Goal: Task Accomplishment & Management: Manage account settings

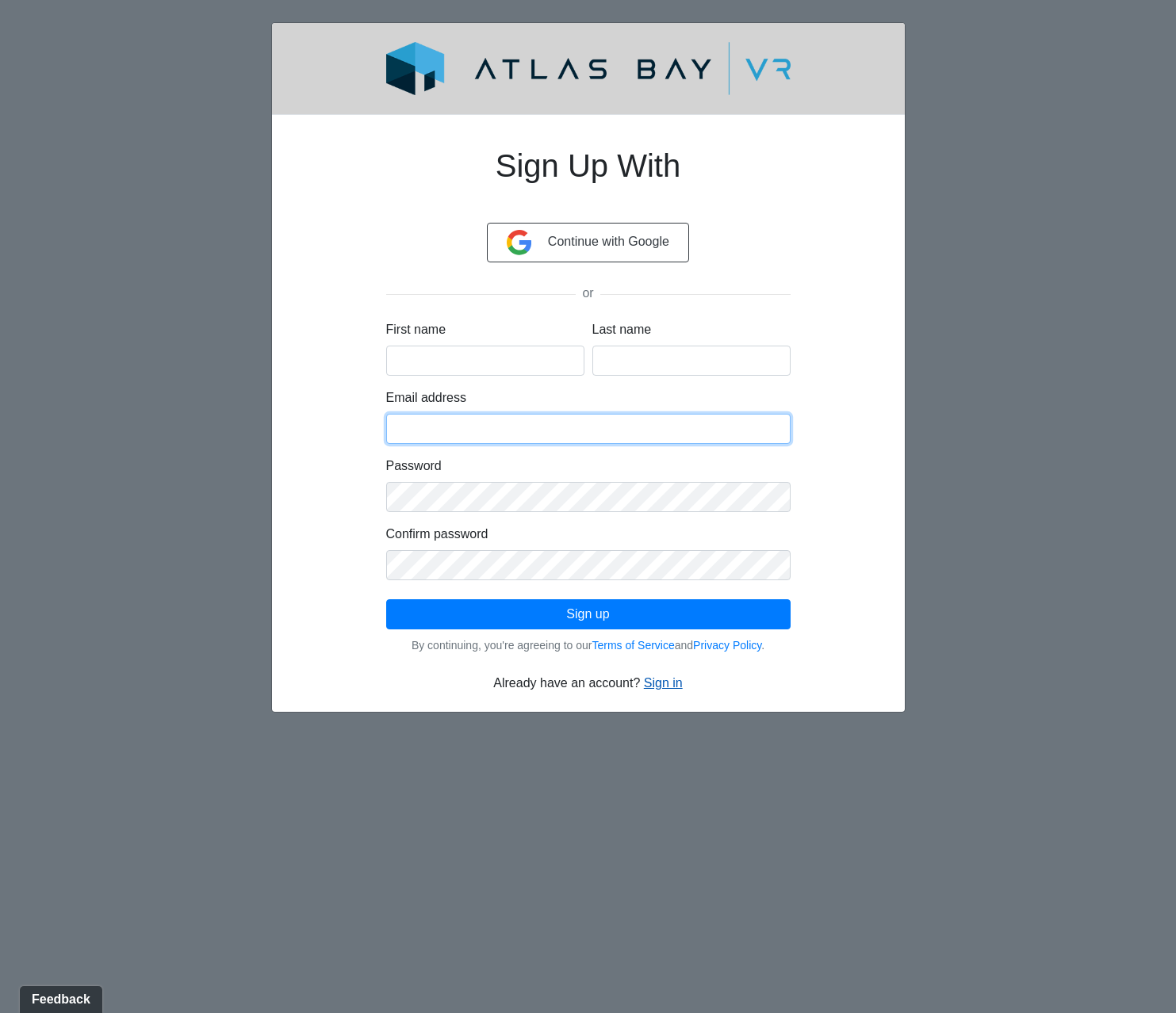
type input "[GEOGRAPHIC_DATA]"
click at [667, 680] on link "Sign in" at bounding box center [663, 684] width 39 height 14
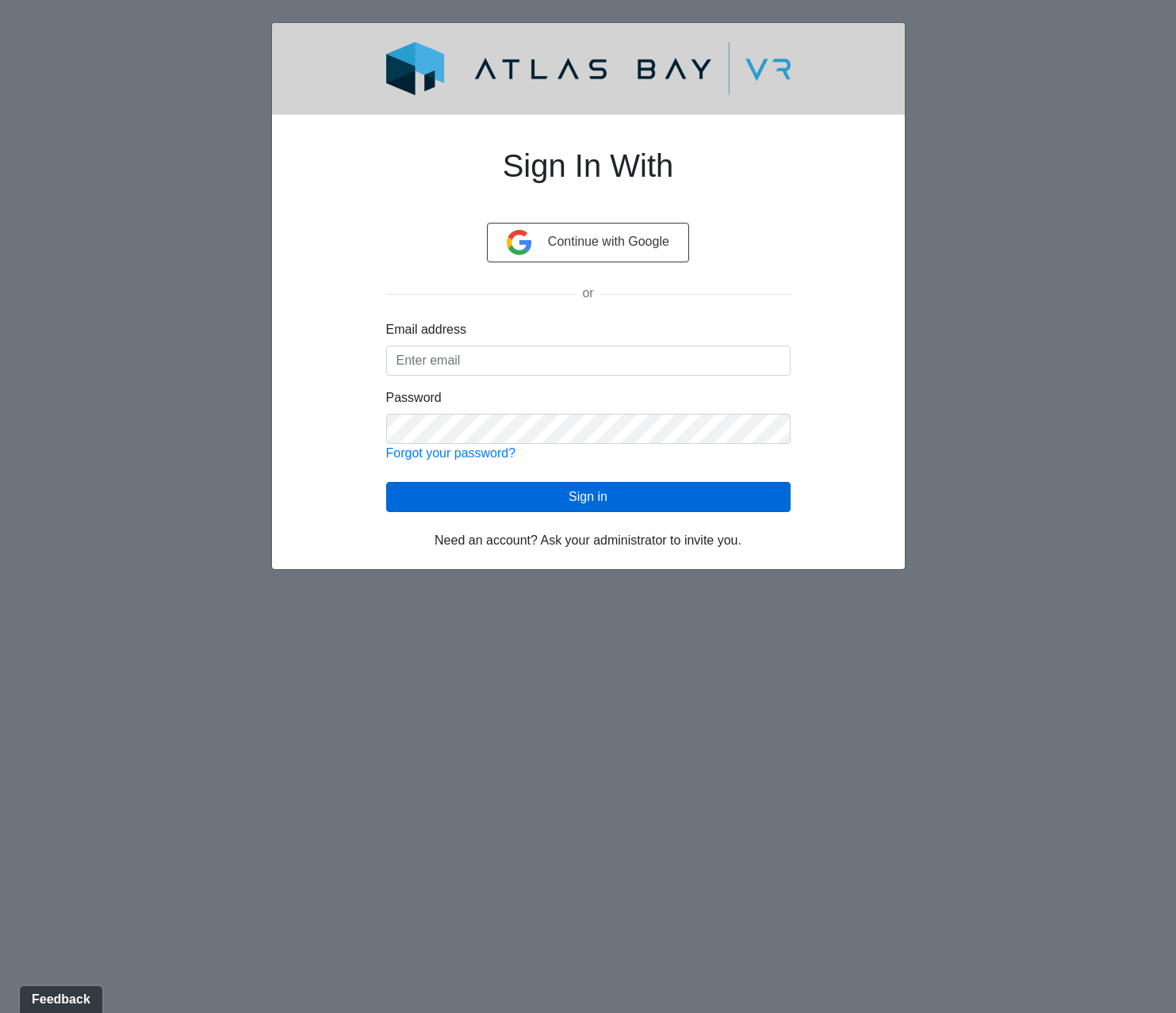
type input "[GEOGRAPHIC_DATA]"
click at [583, 501] on button "Sign in" at bounding box center [588, 497] width 405 height 30
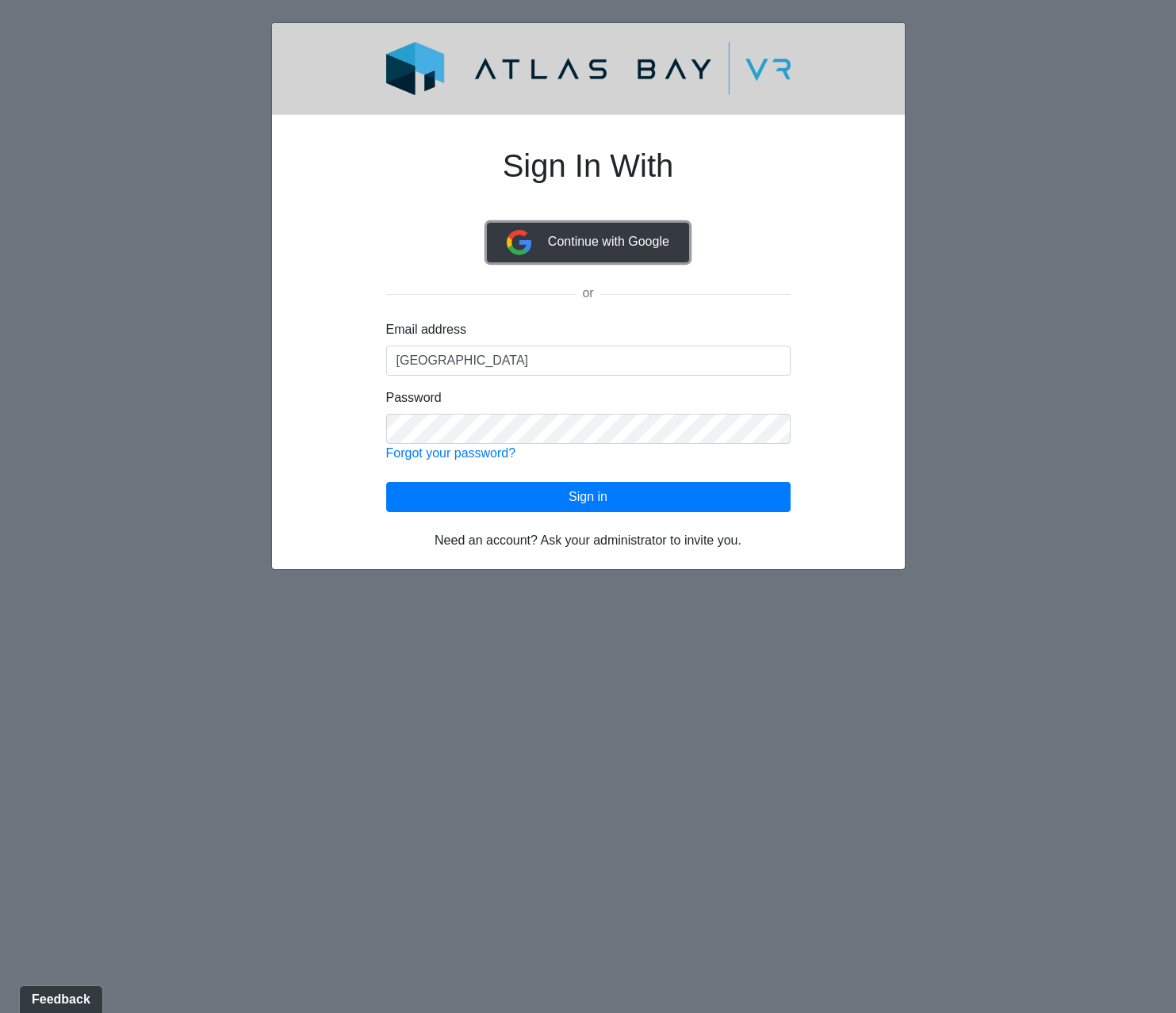
click at [590, 247] on span "Continue with Google" at bounding box center [608, 242] width 121 height 14
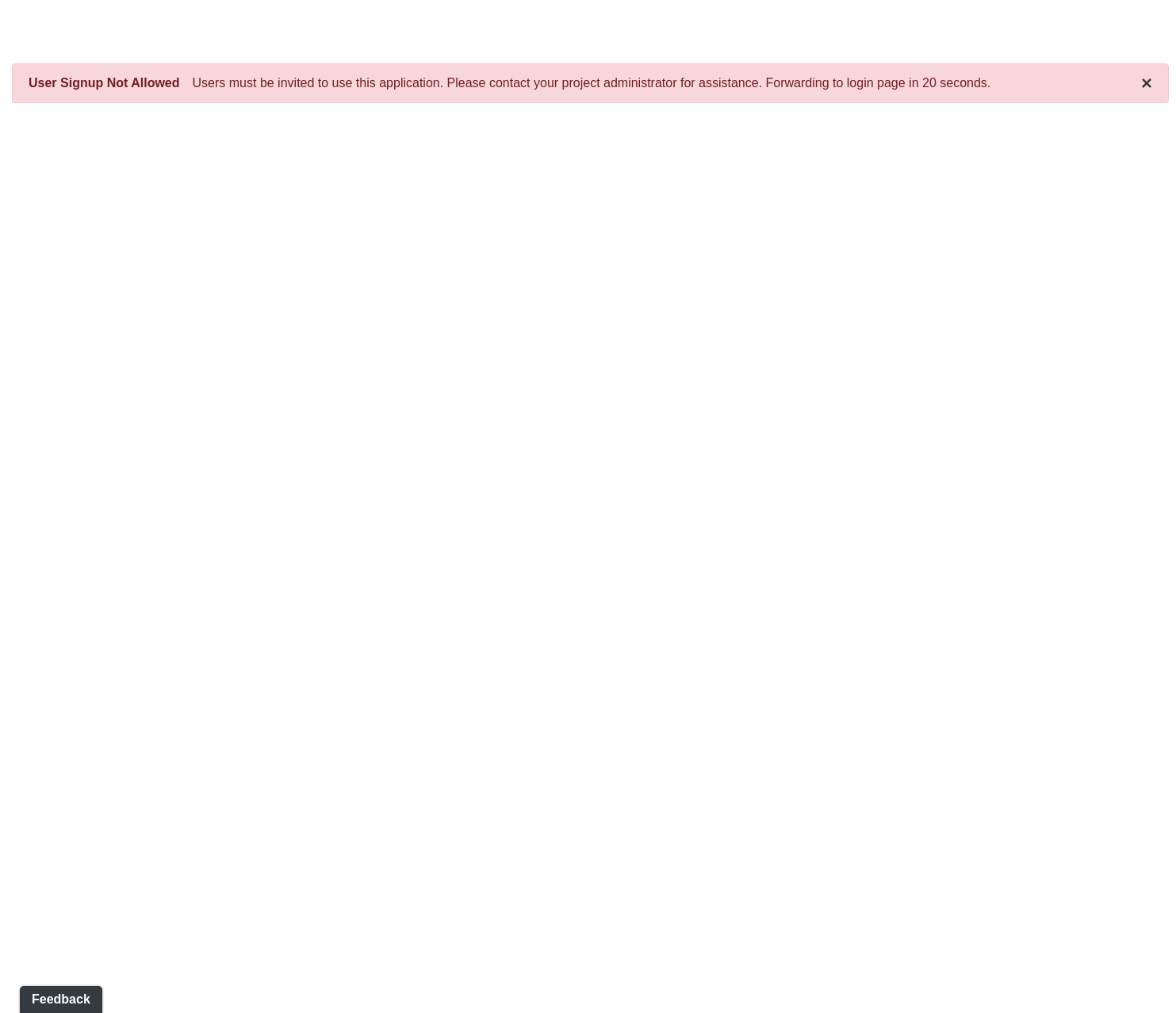
click at [1144, 82] on button "×" at bounding box center [1146, 82] width 11 height 19
